Goal: Task Accomplishment & Management: Manage account settings

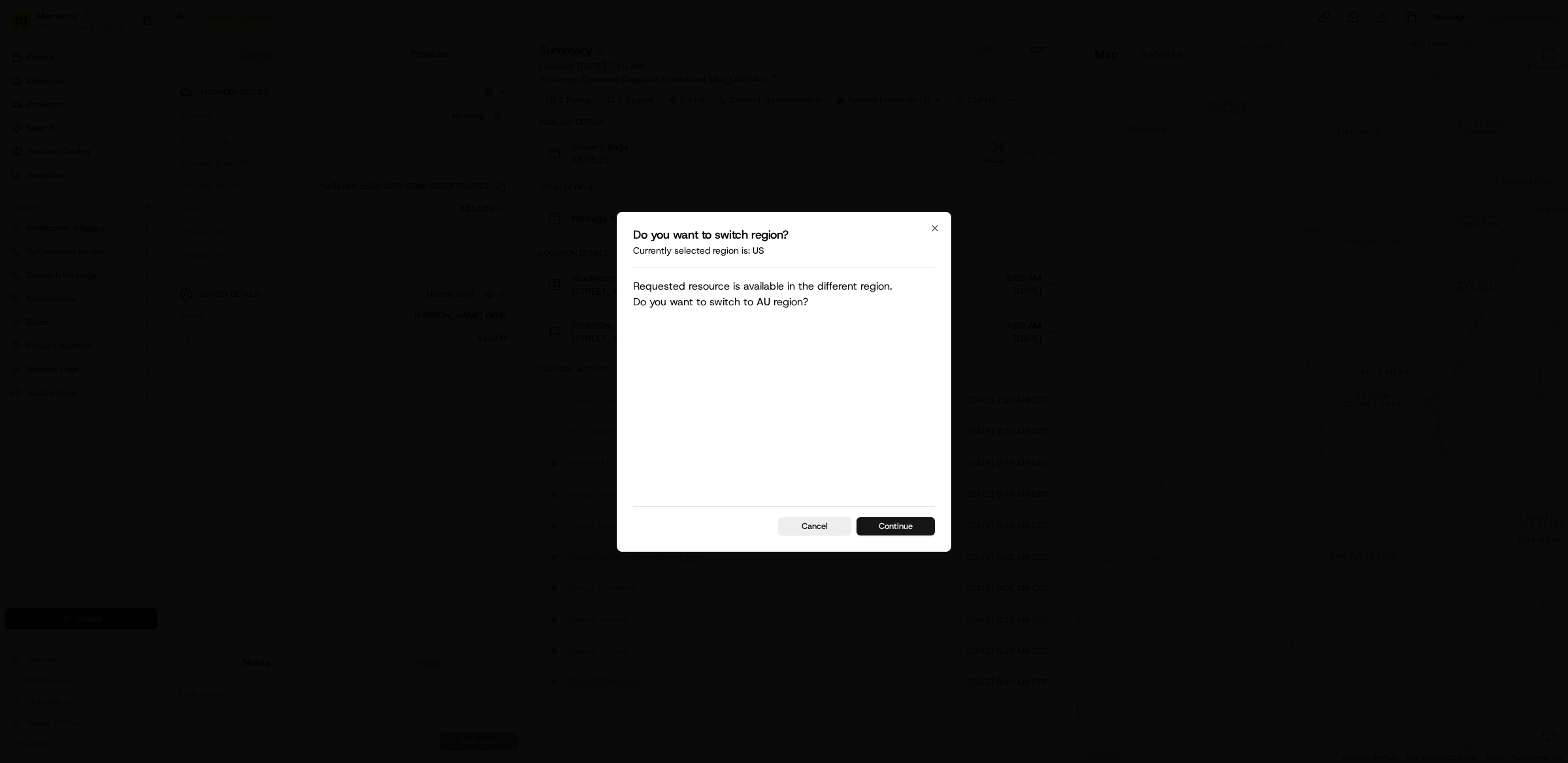
click at [901, 524] on button "Continue" at bounding box center [895, 527] width 78 height 19
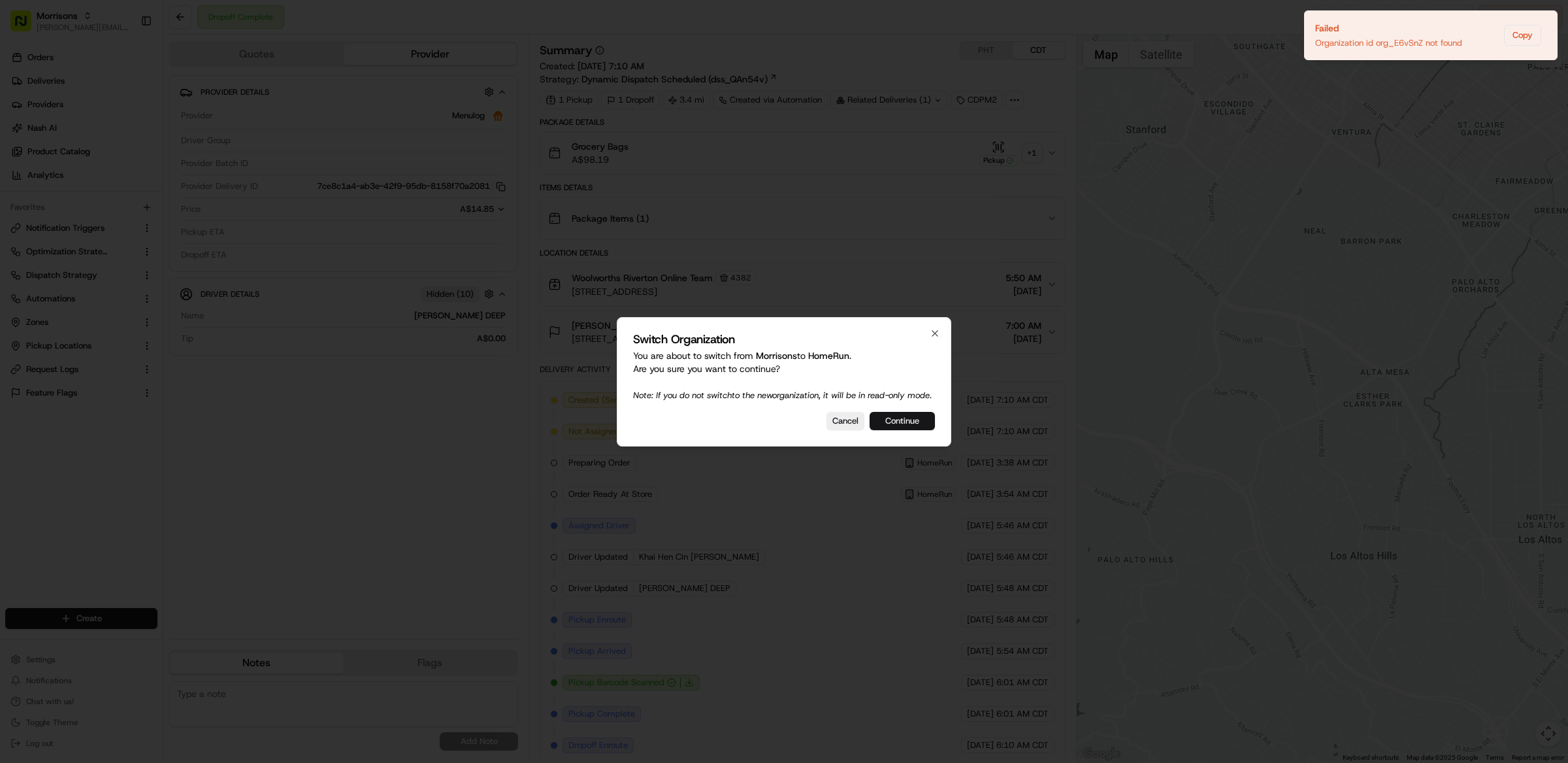
click at [884, 430] on button "Continue" at bounding box center [903, 421] width 66 height 19
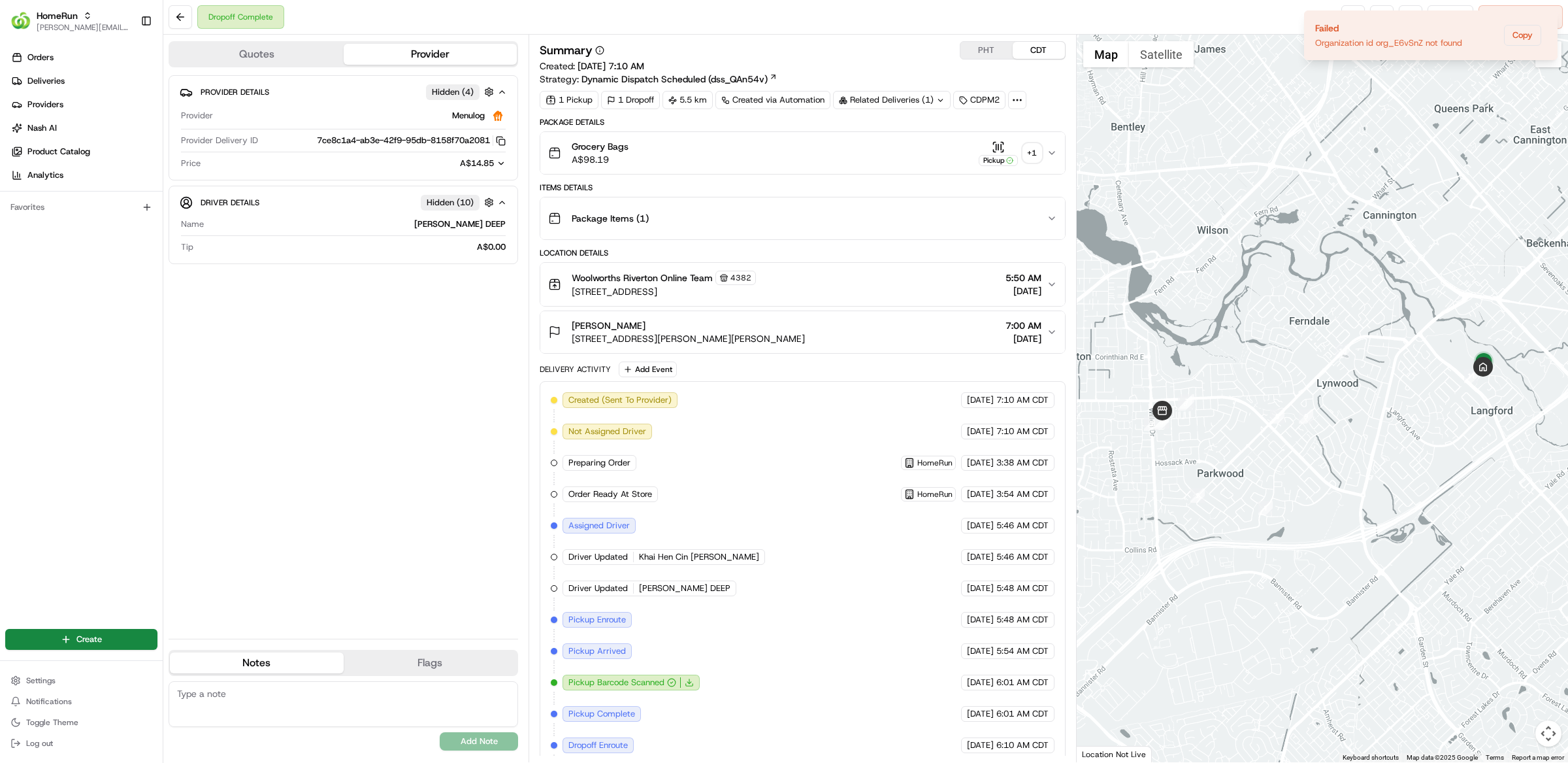
click at [924, 155] on div "Grocery Bags A$98.19 Pickup + 1" at bounding box center [797, 152] width 499 height 26
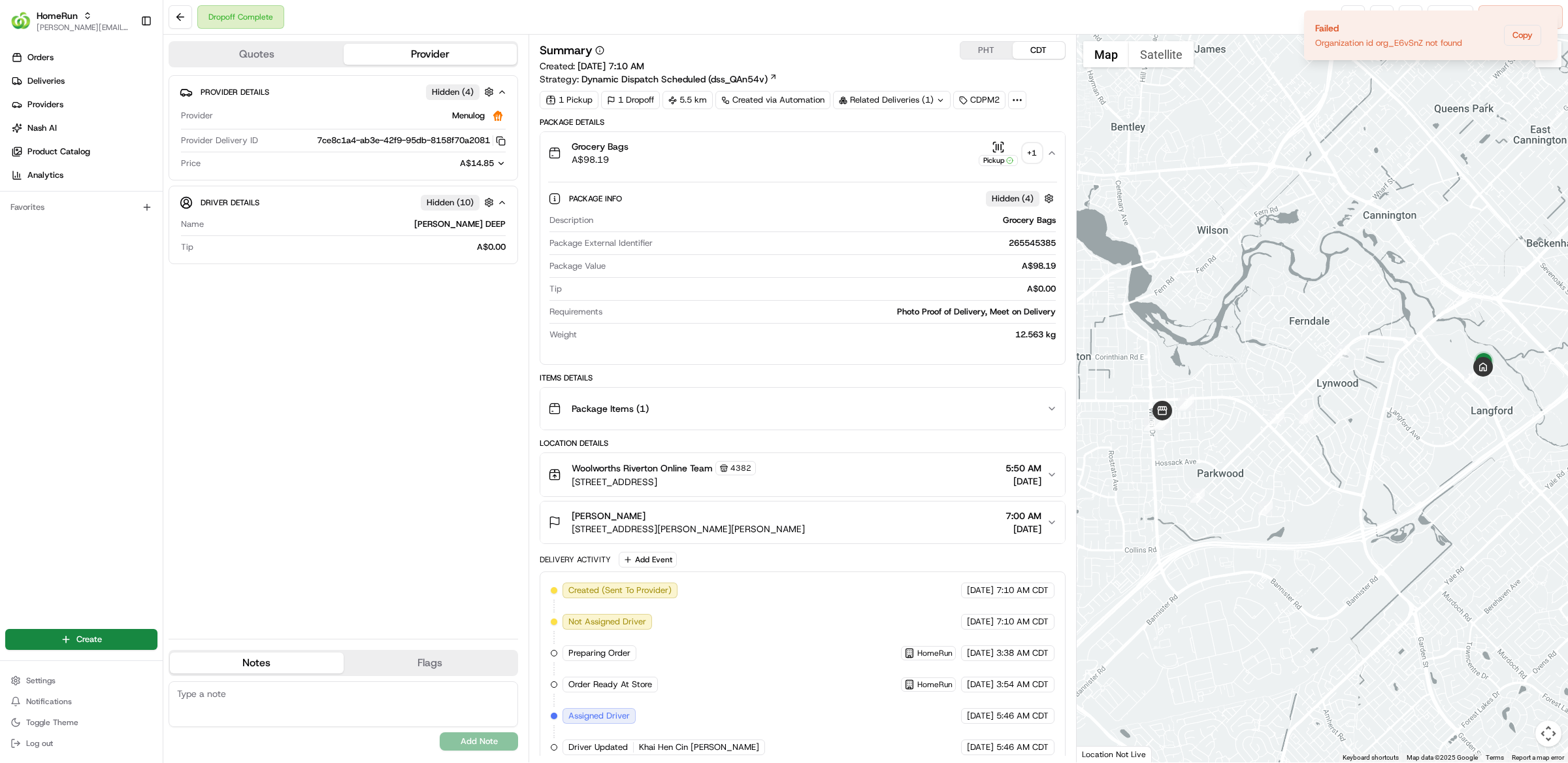
click at [1043, 156] on div "Grocery Bags A$98.19 Pickup + 1" at bounding box center [797, 152] width 499 height 26
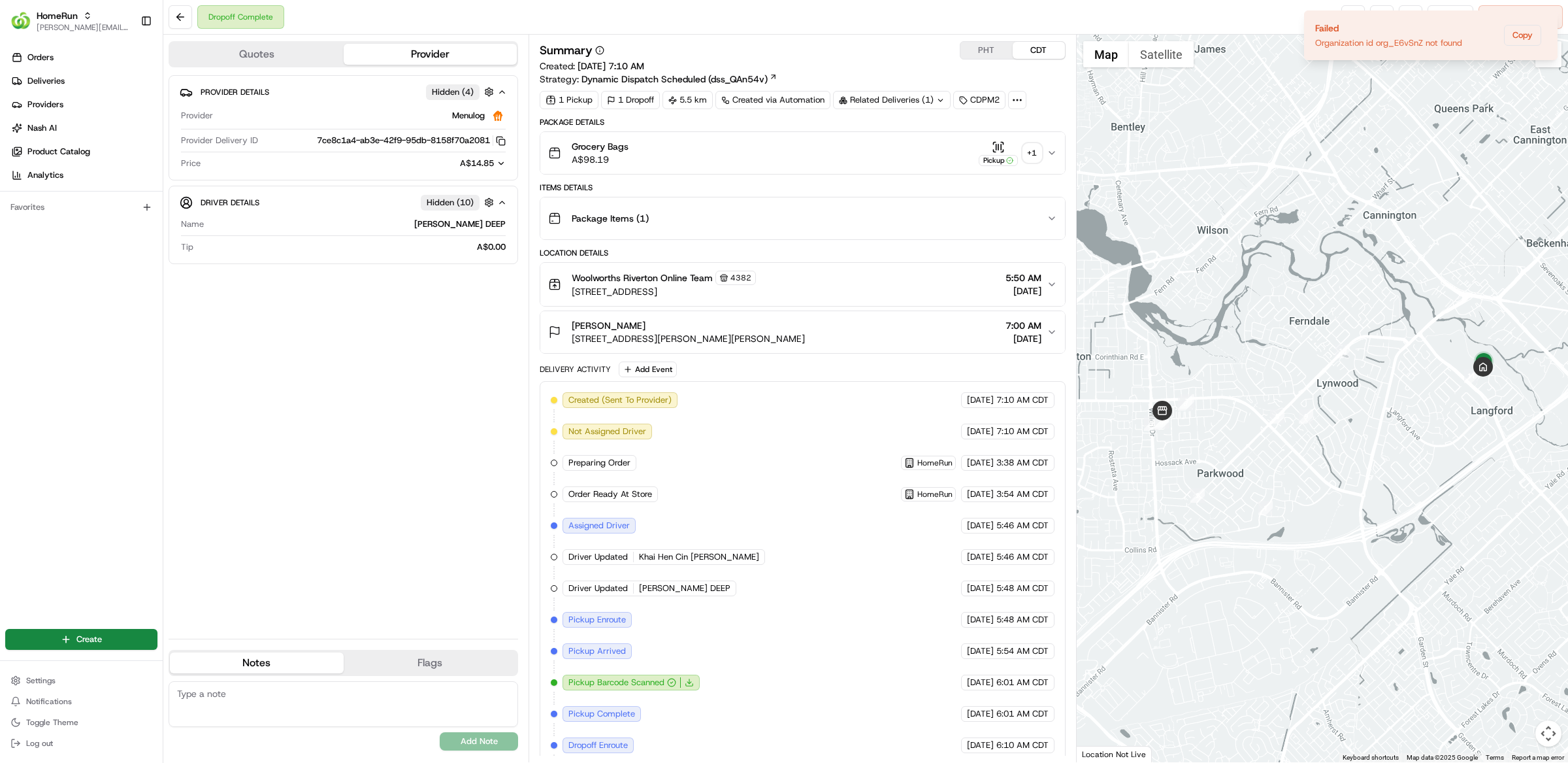
click at [1037, 156] on div "+ 1" at bounding box center [1032, 153] width 18 height 19
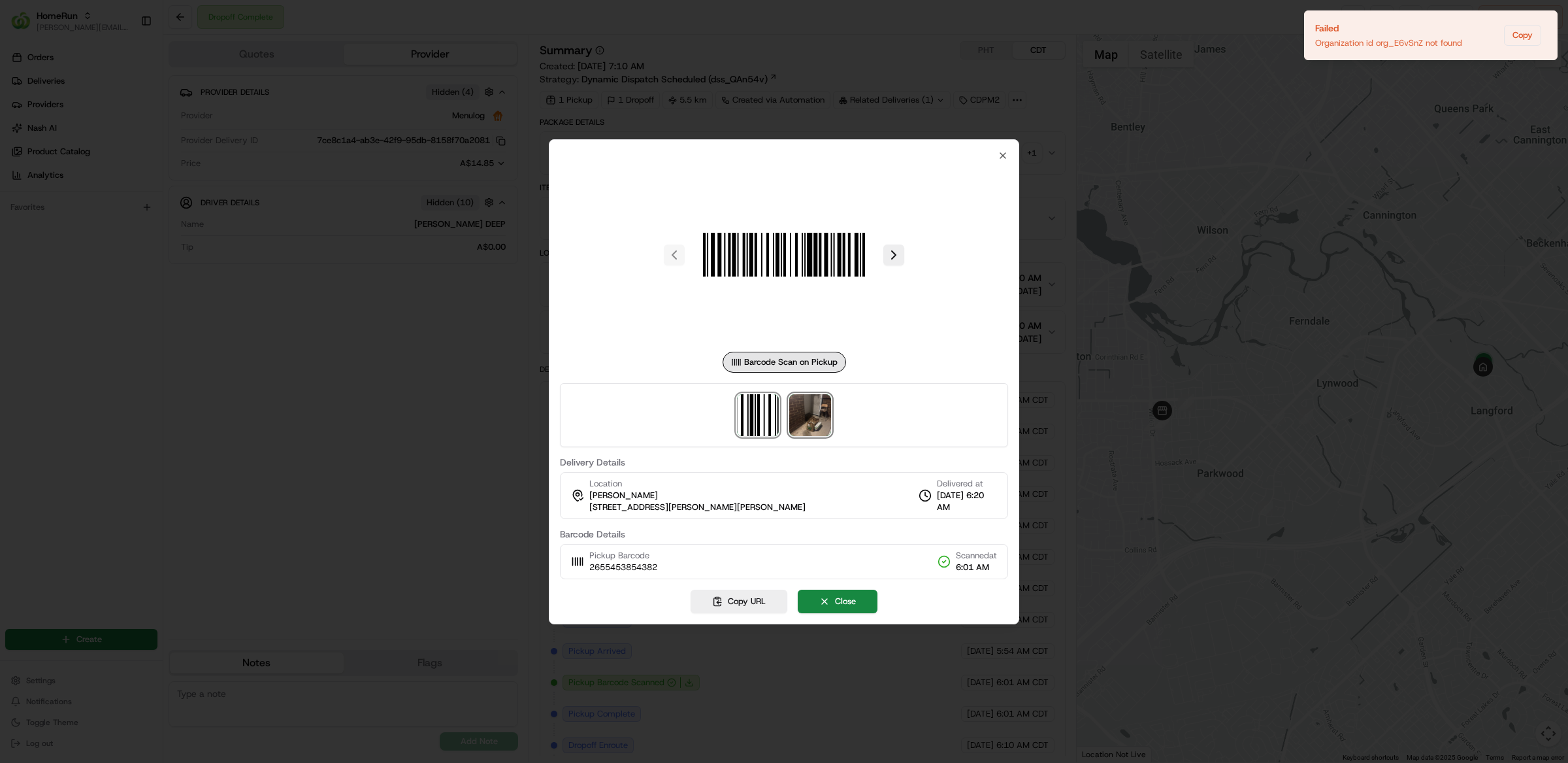
click at [806, 406] on img at bounding box center [810, 416] width 42 height 42
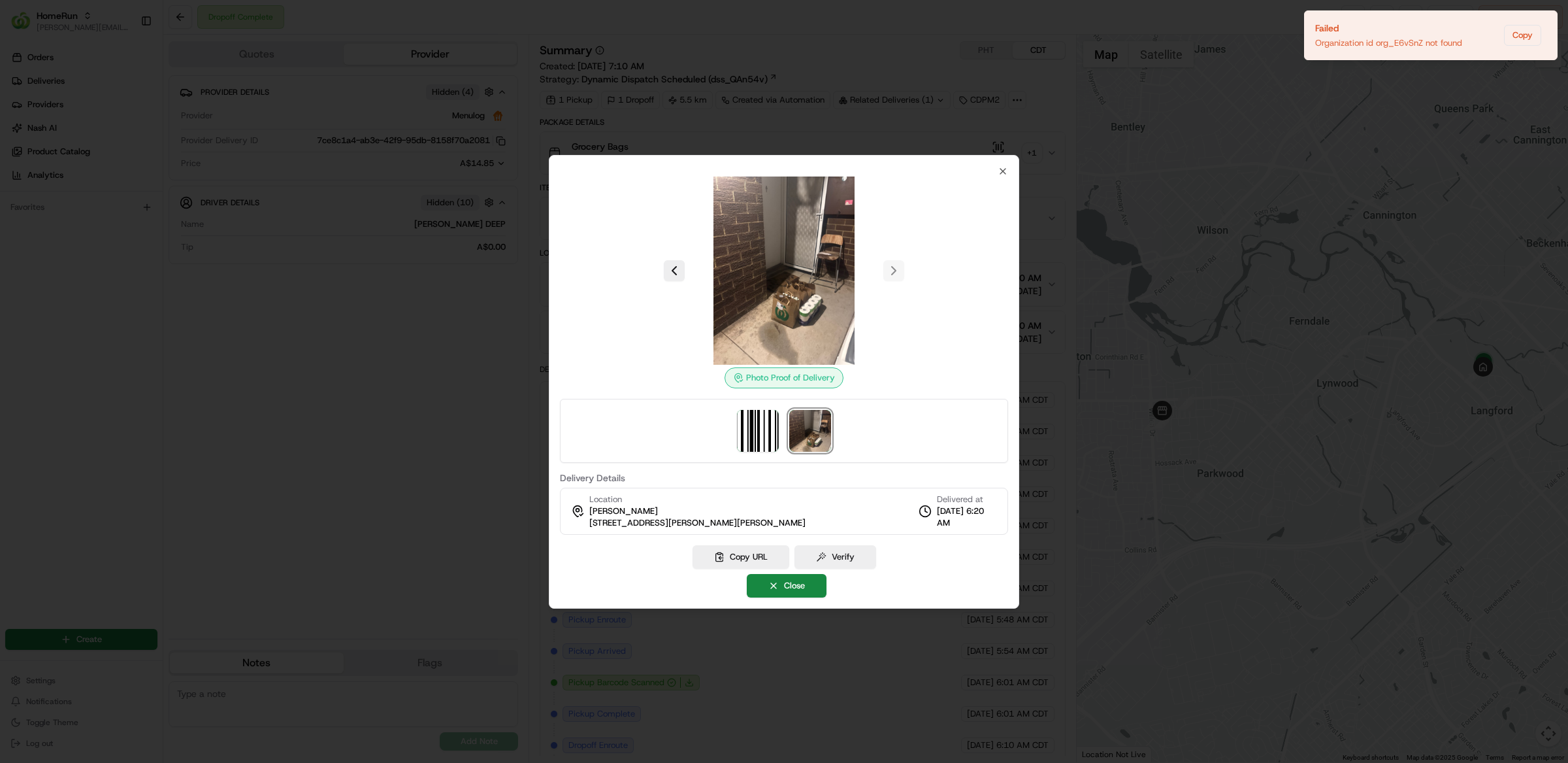
click at [1008, 170] on div "Photo Proof of Delivery Delivery Details Location [PERSON_NAME] [STREET_ADDRESS…" at bounding box center [784, 381] width 471 height 453
click at [1001, 172] on icon "button" at bounding box center [1003, 171] width 10 height 10
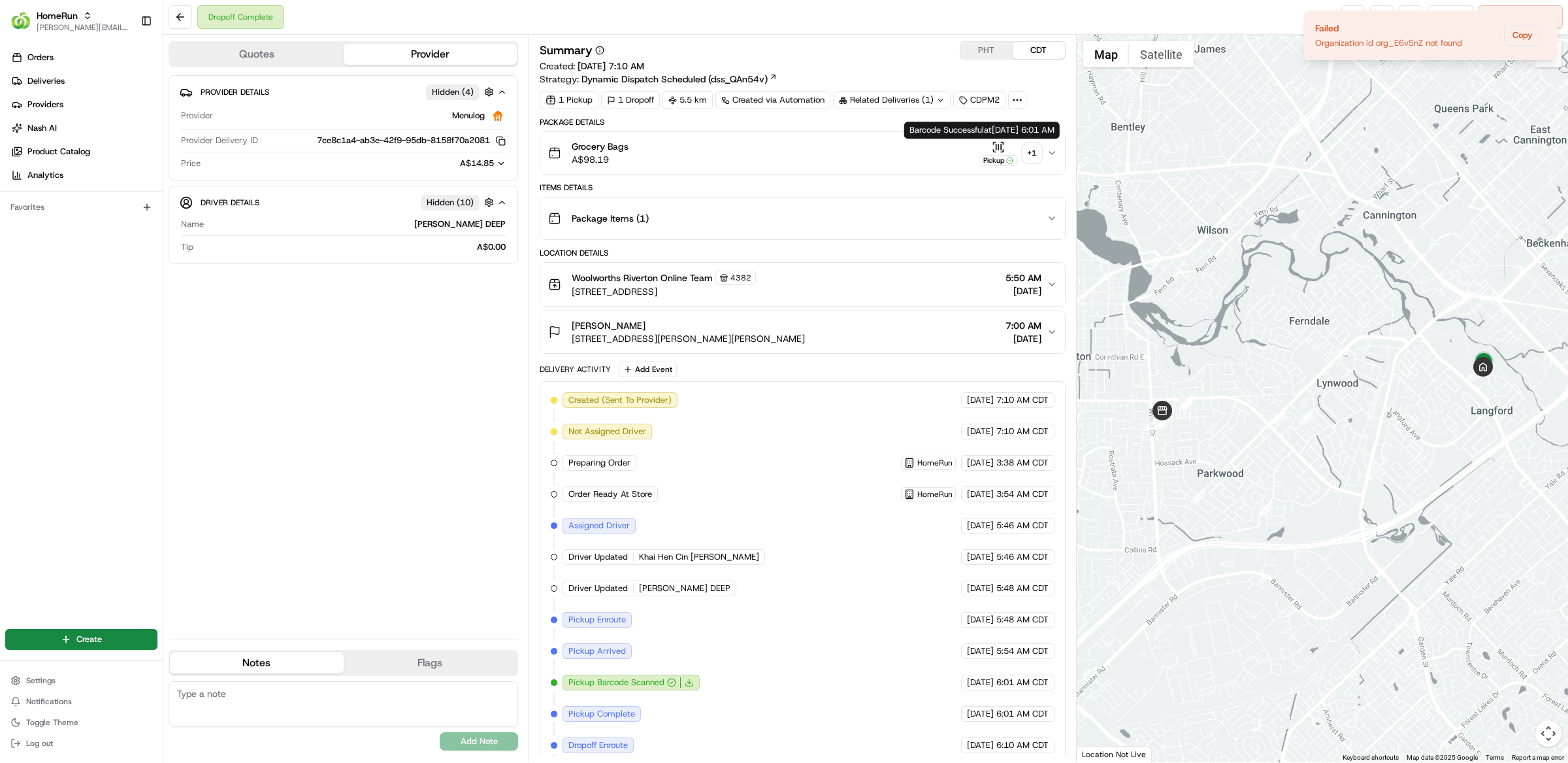
click at [1032, 154] on div "+ 1" at bounding box center [1032, 153] width 18 height 19
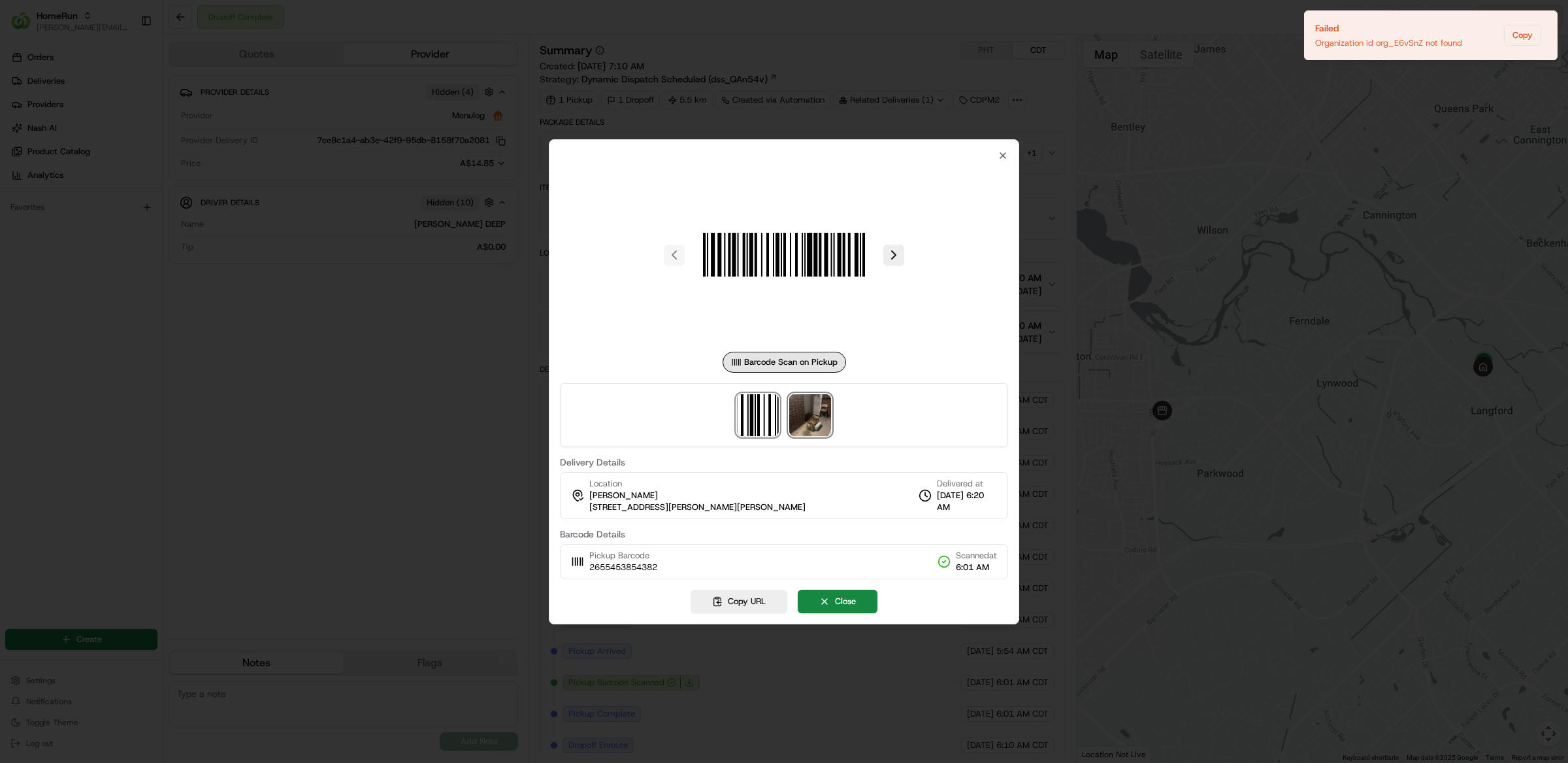
click at [814, 410] on img at bounding box center [810, 416] width 42 height 42
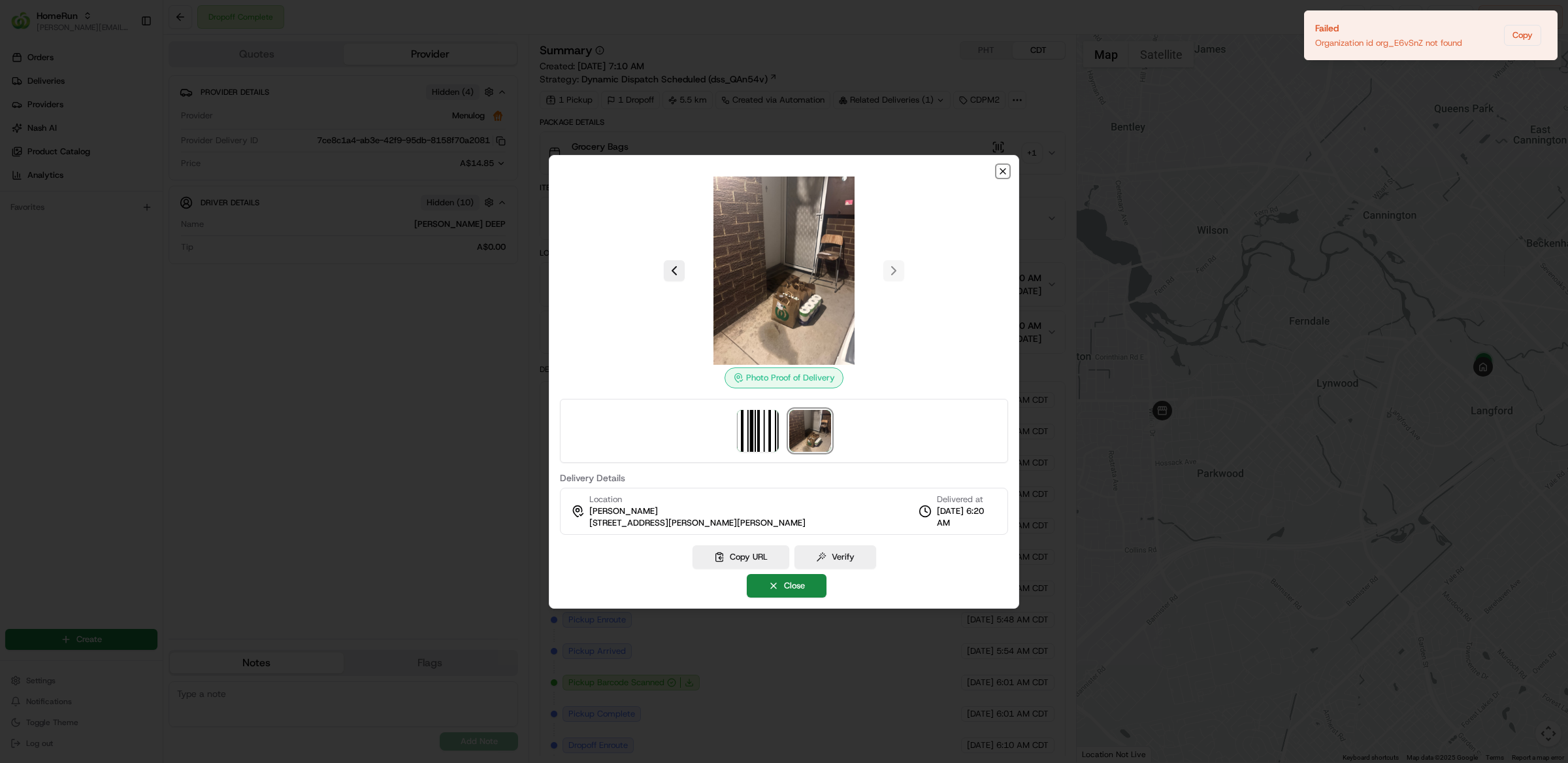
click at [1002, 172] on icon "button" at bounding box center [1003, 171] width 10 height 10
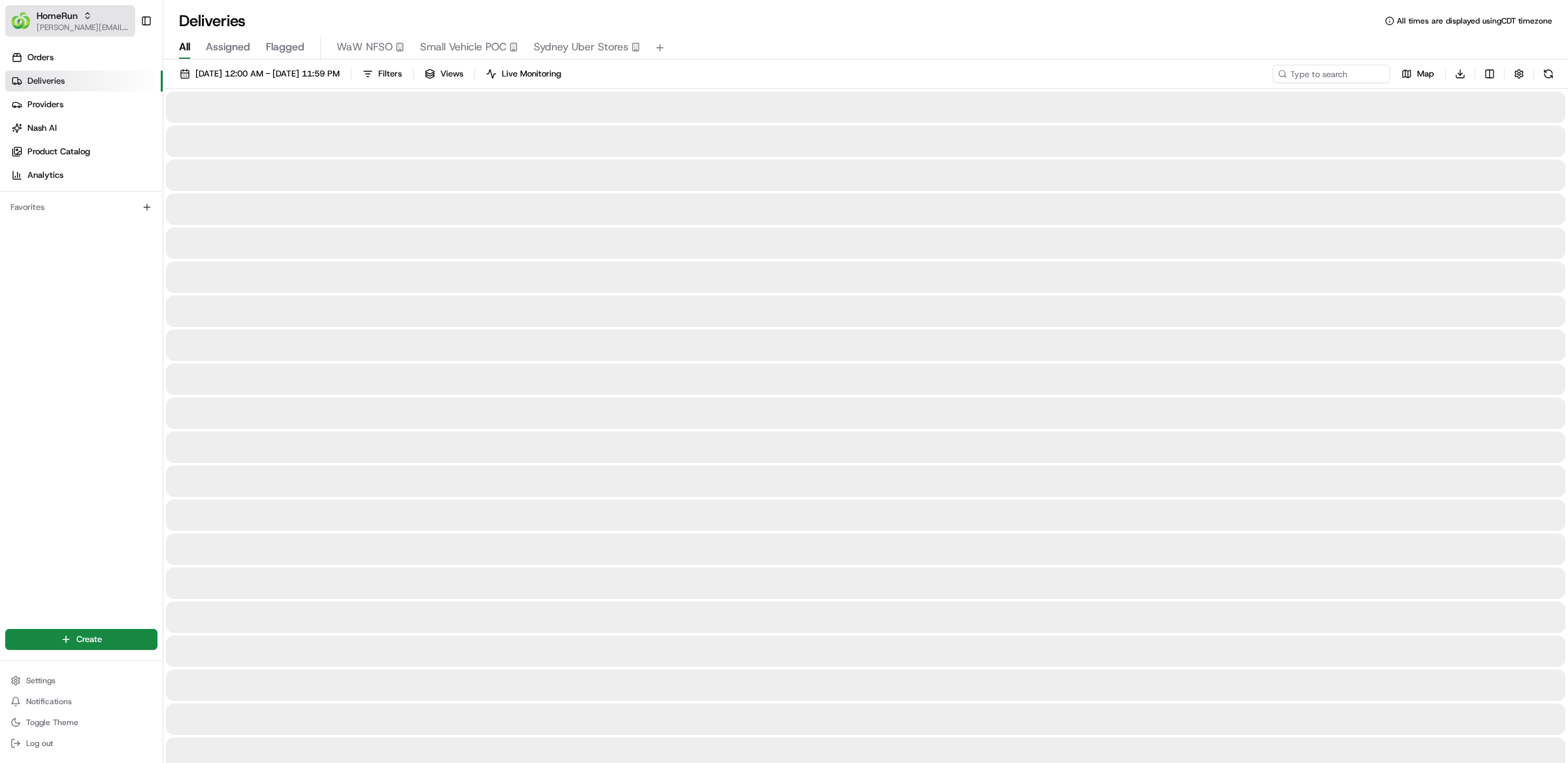
click at [69, 29] on span "[PERSON_NAME][EMAIL_ADDRESS][DOMAIN_NAME]" at bounding box center [83, 27] width 93 height 10
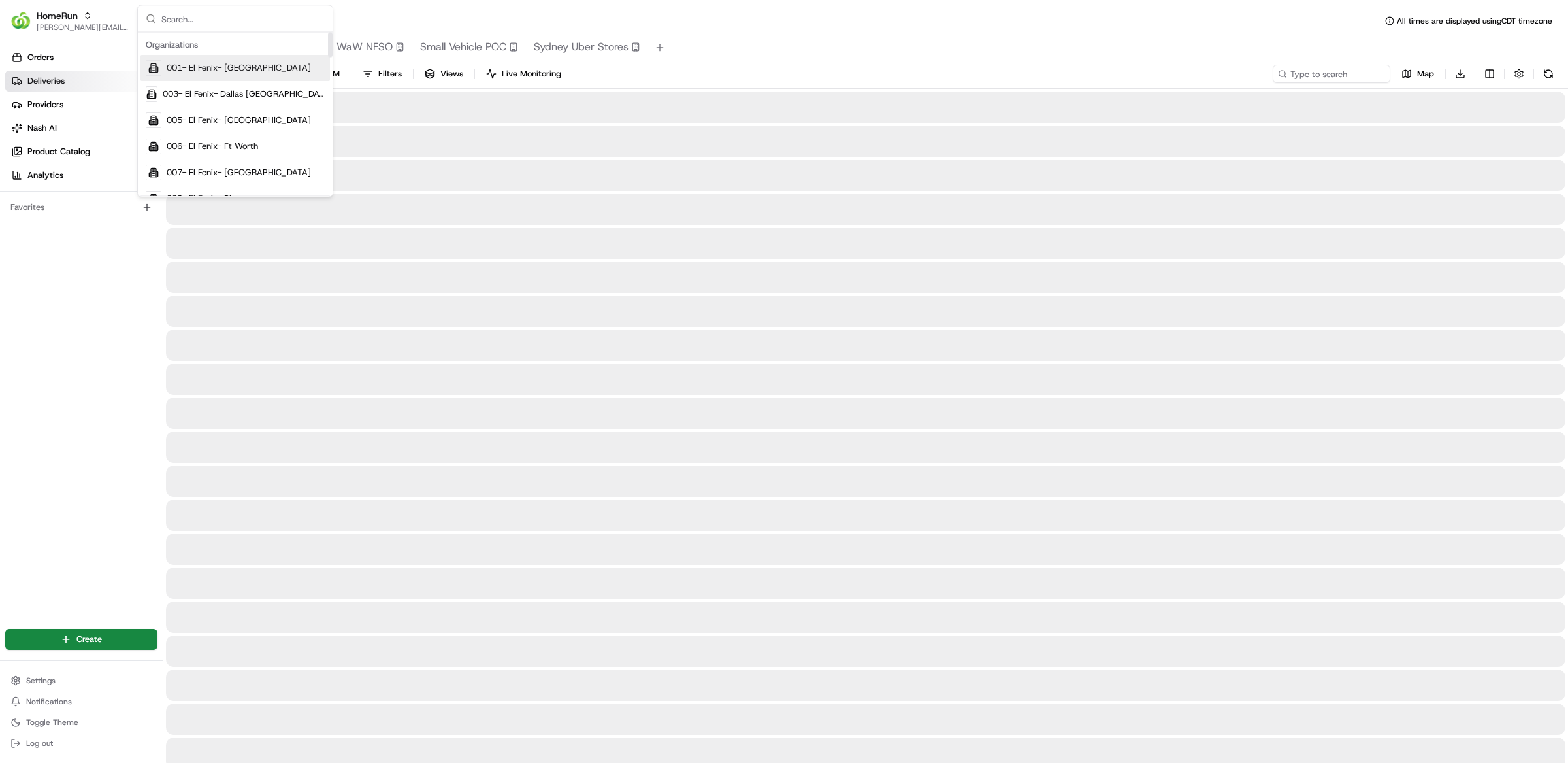
type input "s"
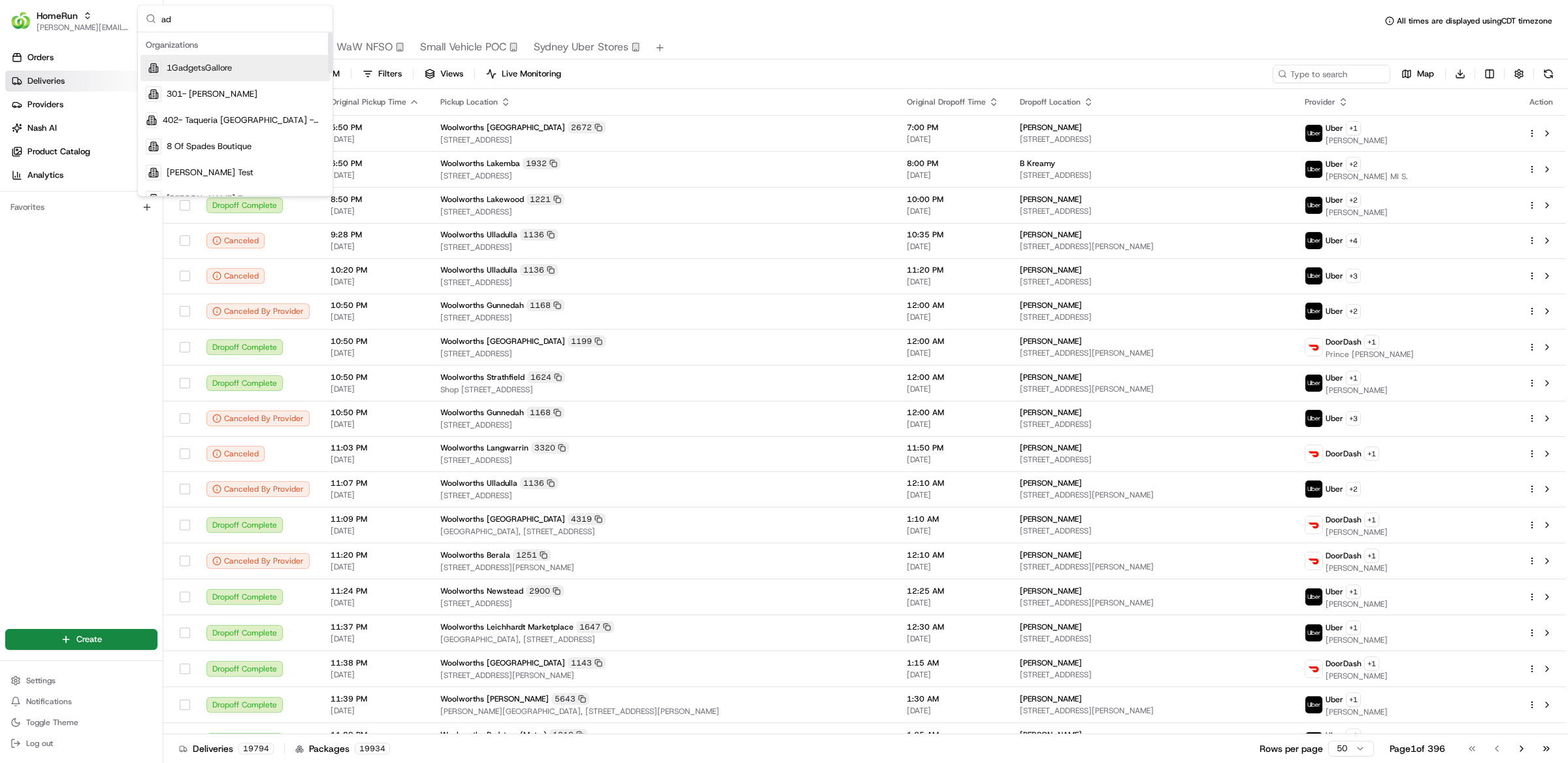
type input "a"
type input "s"
type input "hannaford"
click at [210, 77] on div "Hannaford" at bounding box center [235, 67] width 189 height 26
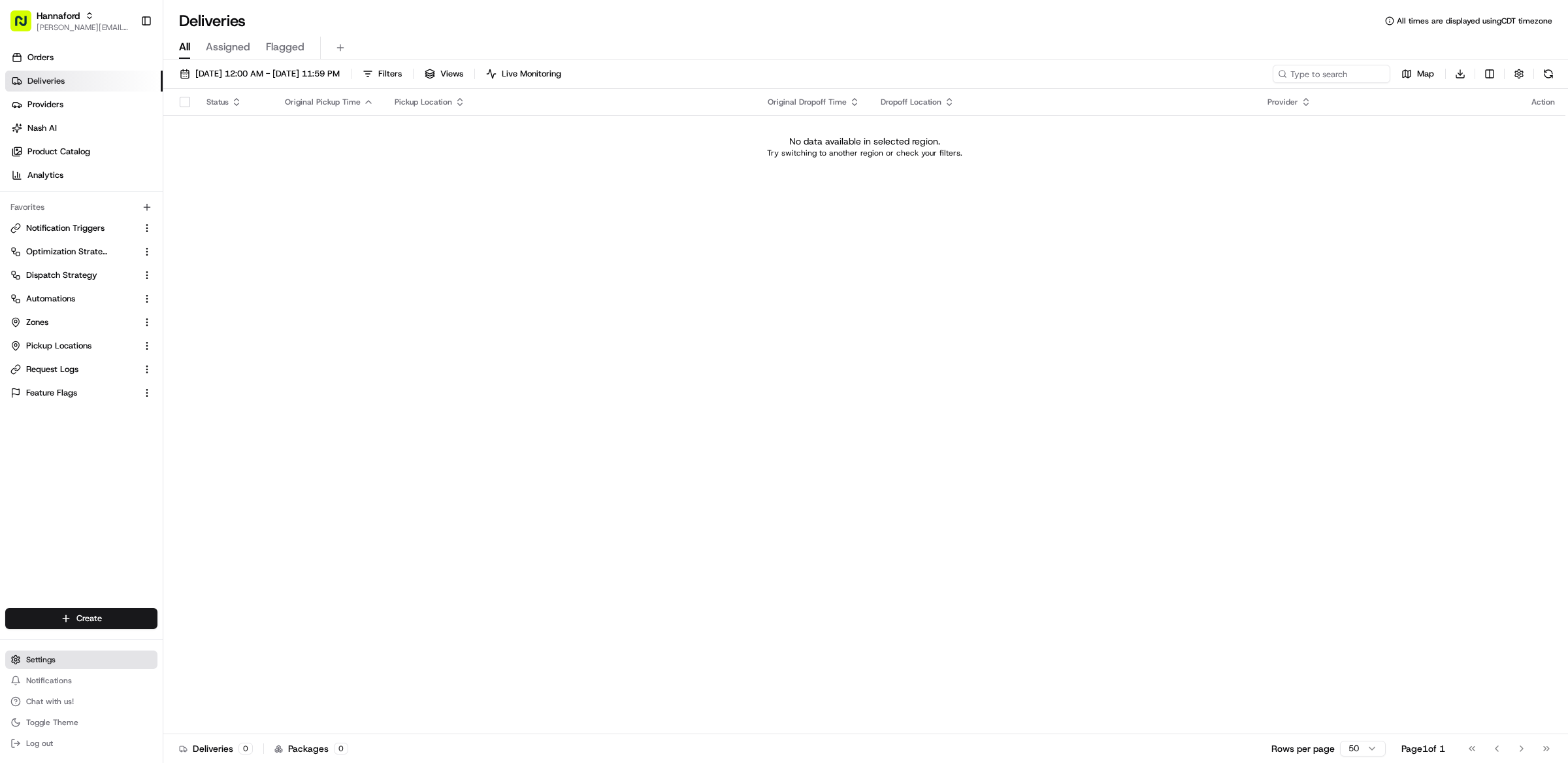
click at [69, 653] on button "Settings" at bounding box center [81, 660] width 152 height 19
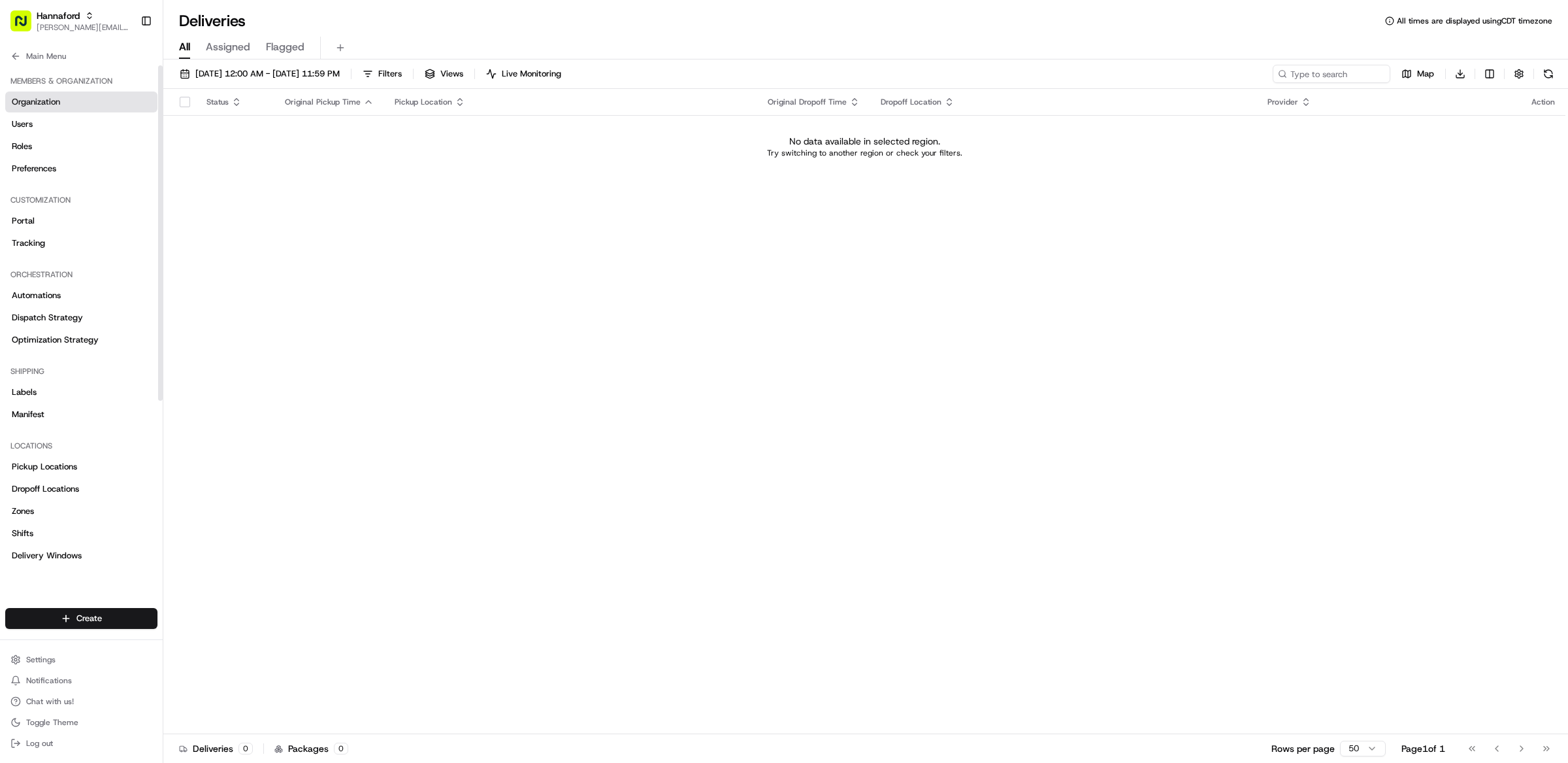
click at [36, 103] on span "Organization" at bounding box center [36, 102] width 49 height 12
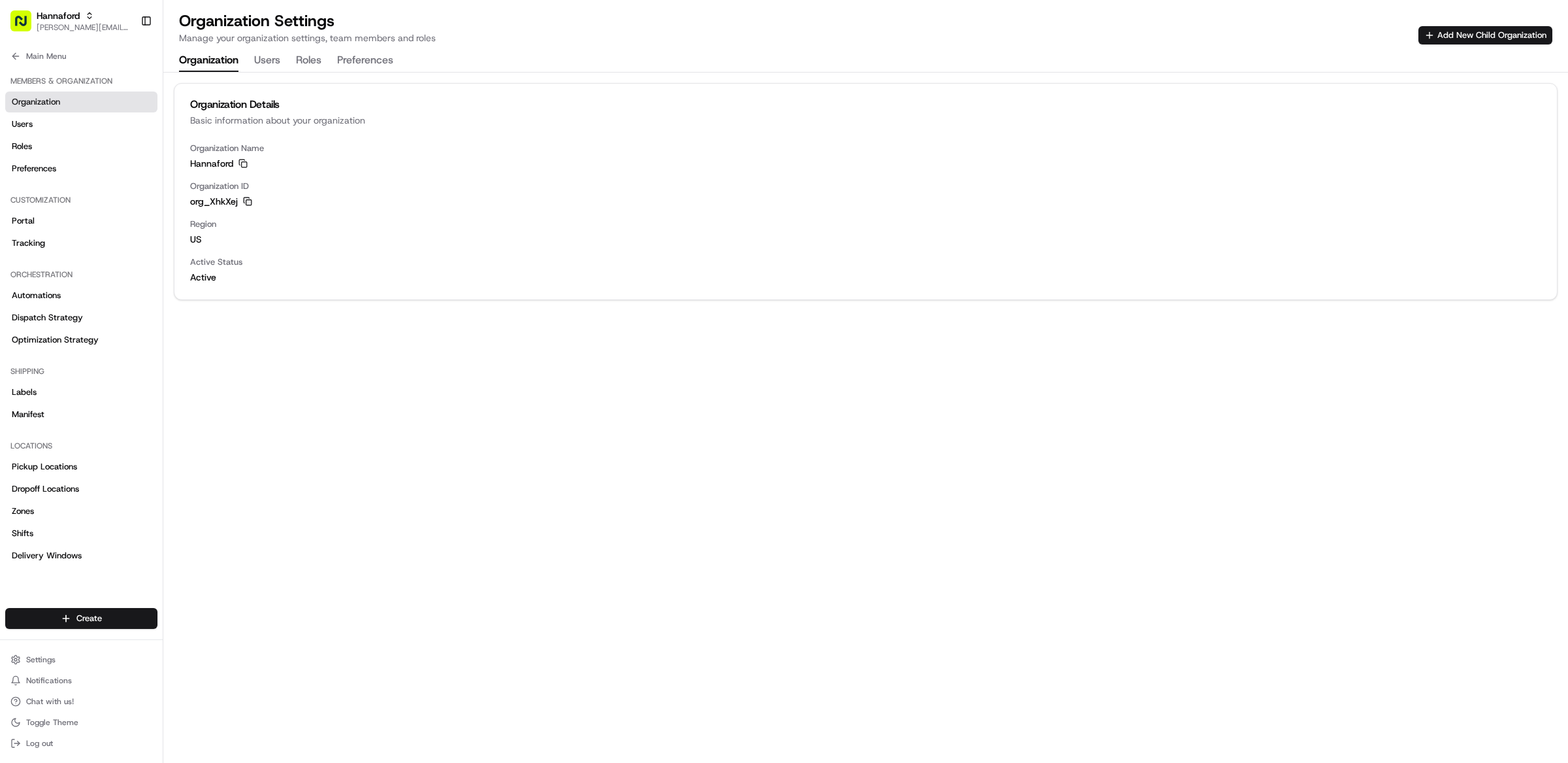
click at [248, 197] on icon "button" at bounding box center [247, 201] width 9 height 9
click at [514, 248] on div "Organization Name Hannaford Copy Hannaford Organization ID org_XhkXej Copy org_…" at bounding box center [866, 220] width 1383 height 157
